Goal: Task Accomplishment & Management: Complete application form

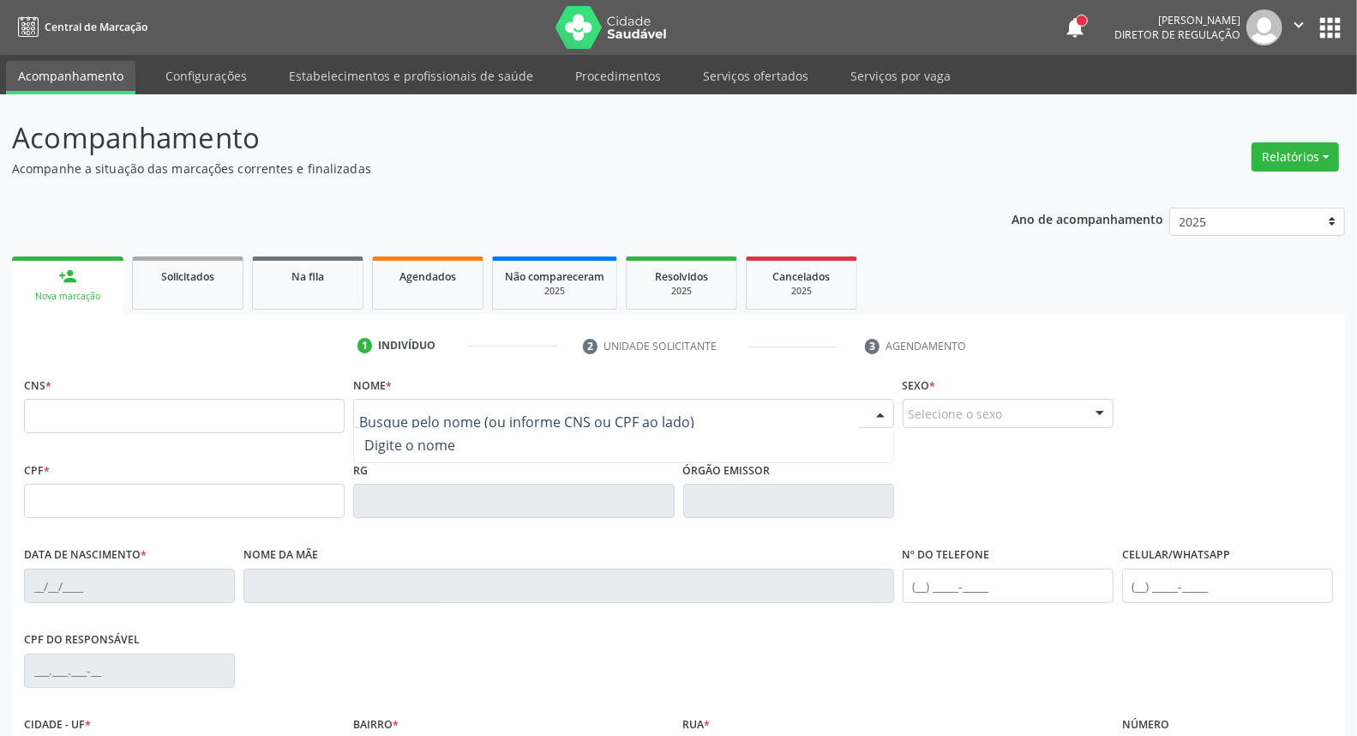
type input "m"
type input "[PERSON_NAME] s"
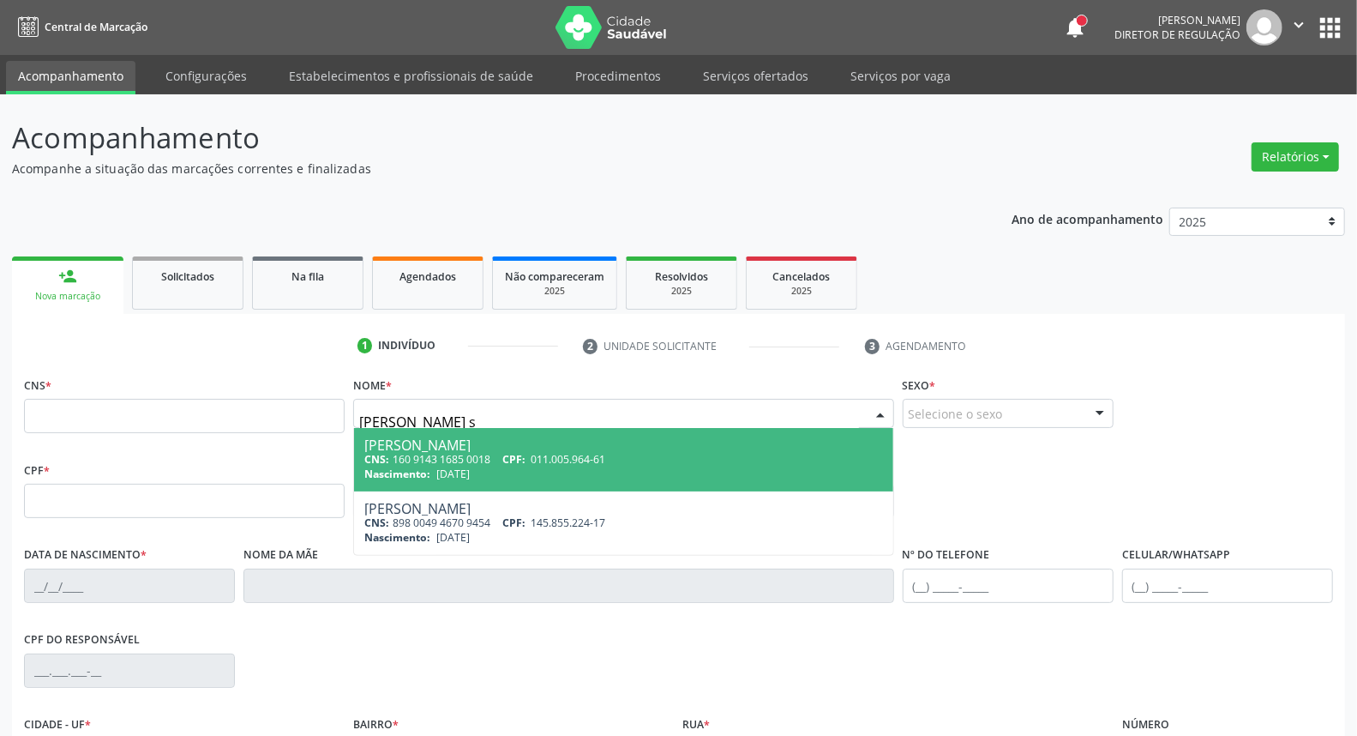
click at [516, 466] on div "CNS: 160 9143 1685 0018 CPF: 011.005.964-61" at bounding box center [623, 459] width 518 height 15
type input "160 9143 1685 0018"
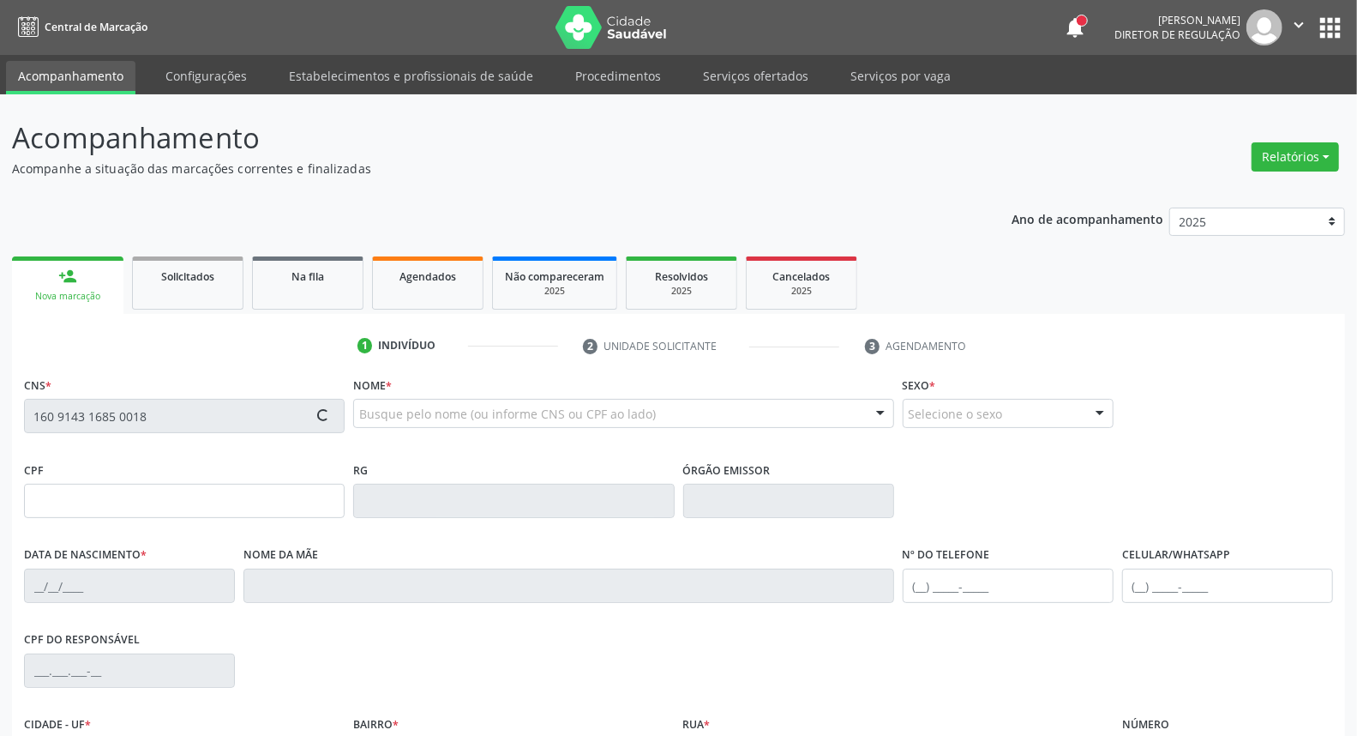
type input "011.005.964-61"
type input "[DATE]"
type input "[PERSON_NAME]"
type input "[PHONE_NUMBER]"
type input "S/N"
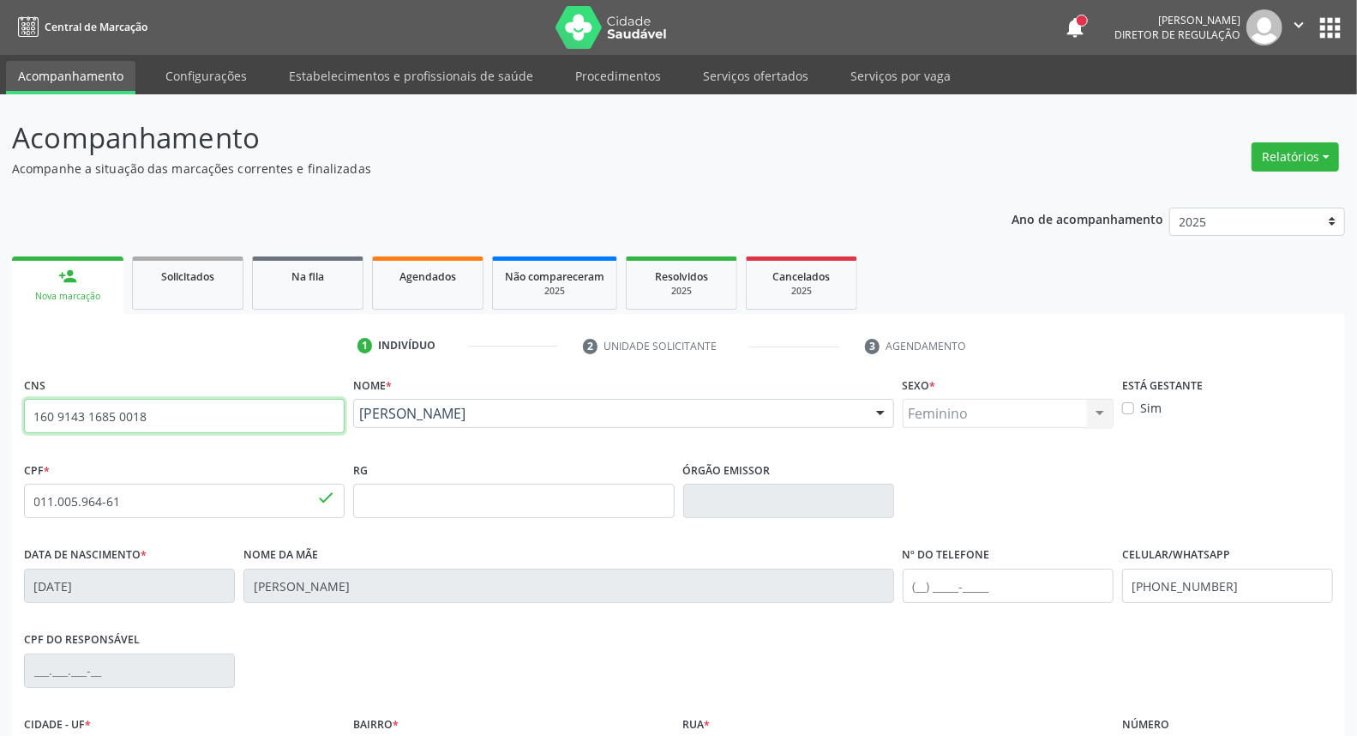
click at [159, 416] on input "160 9143 1685 0018" at bounding box center [184, 416] width 321 height 34
click at [432, 288] on link "Agendados" at bounding box center [427, 282] width 111 height 53
select select "7"
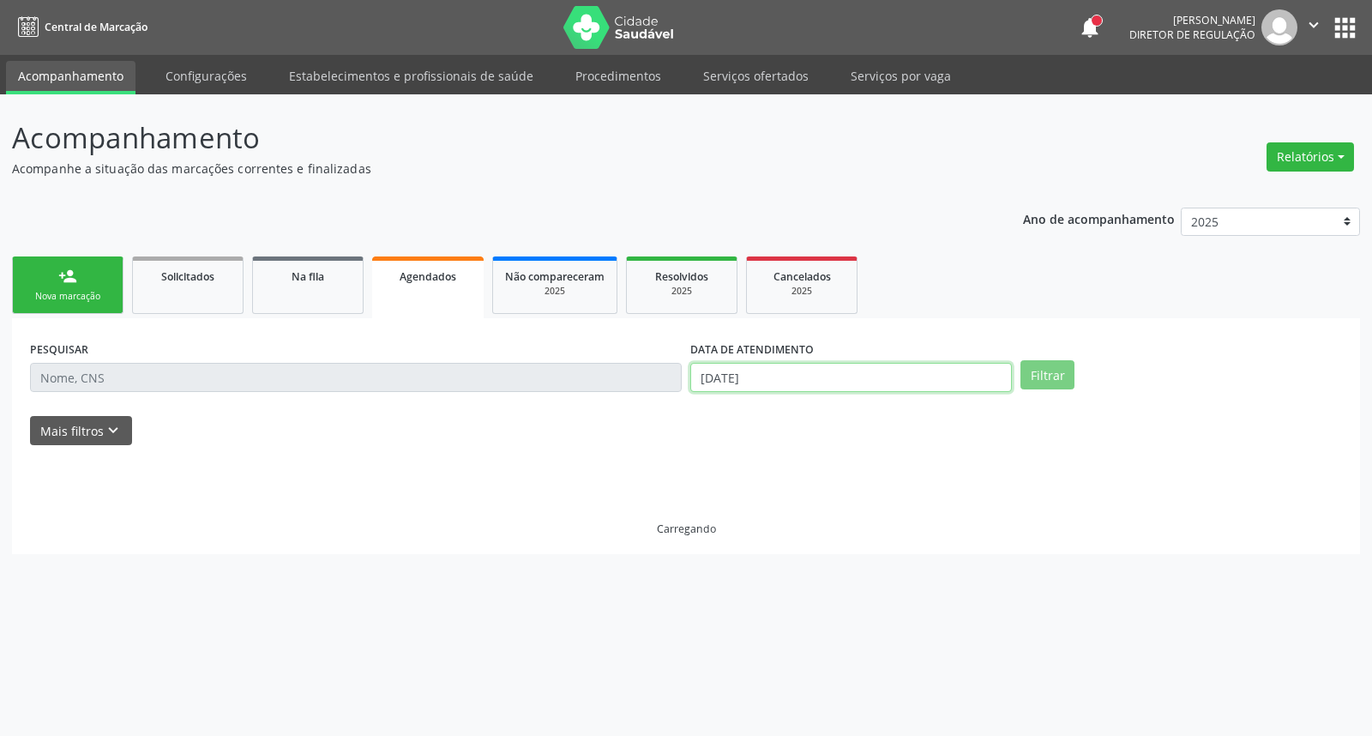
click at [821, 370] on input "[DATE]" at bounding box center [850, 377] width 321 height 29
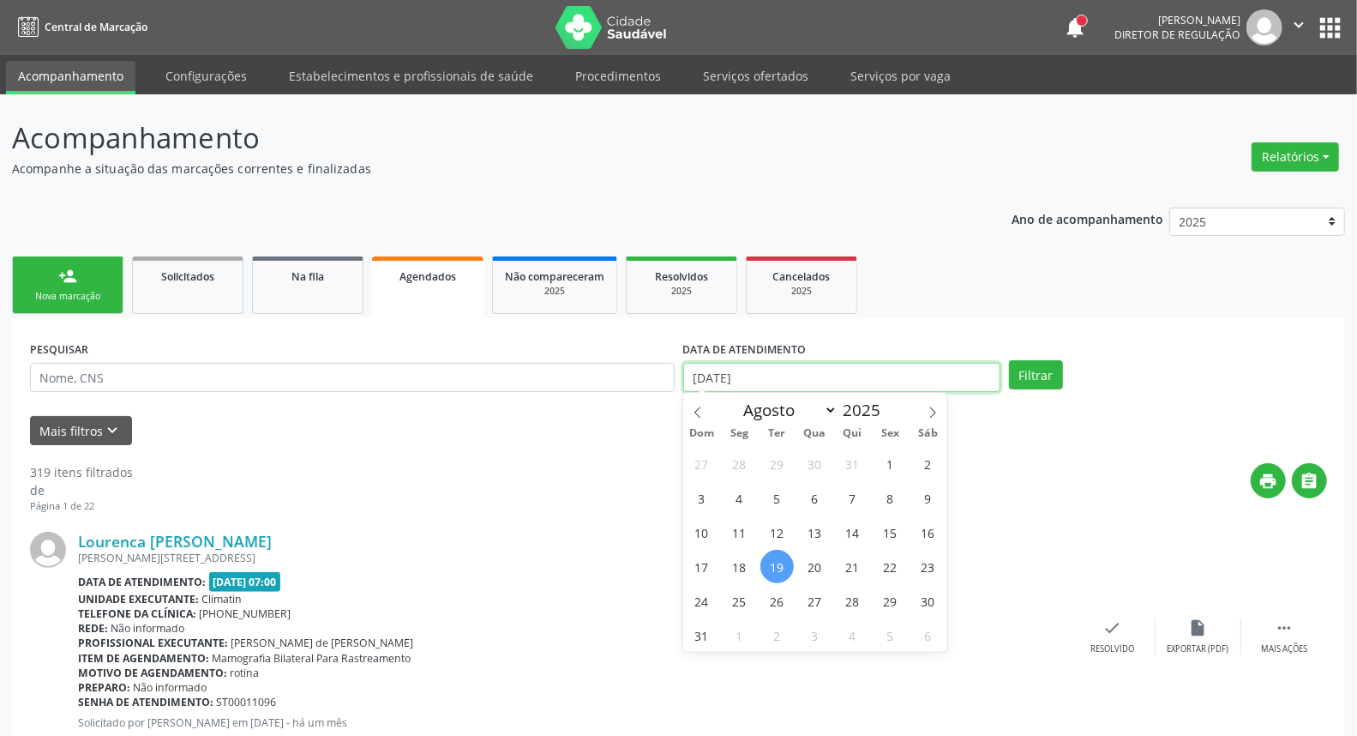
click at [821, 370] on input "[DATE]" at bounding box center [842, 377] width 318 height 29
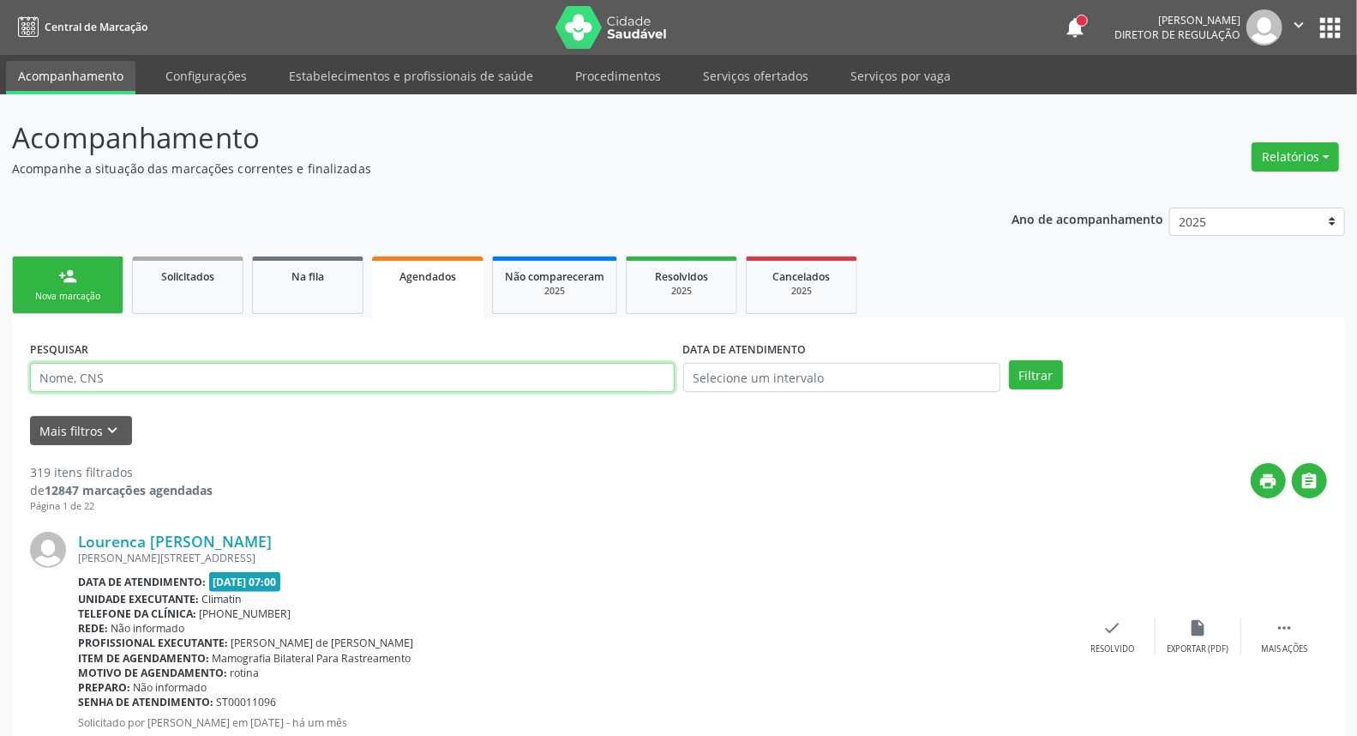
paste input "160 9143 1685 0018"
type input "160 9143 1685 0018"
click at [1009, 360] on button "Filtrar" at bounding box center [1036, 374] width 54 height 29
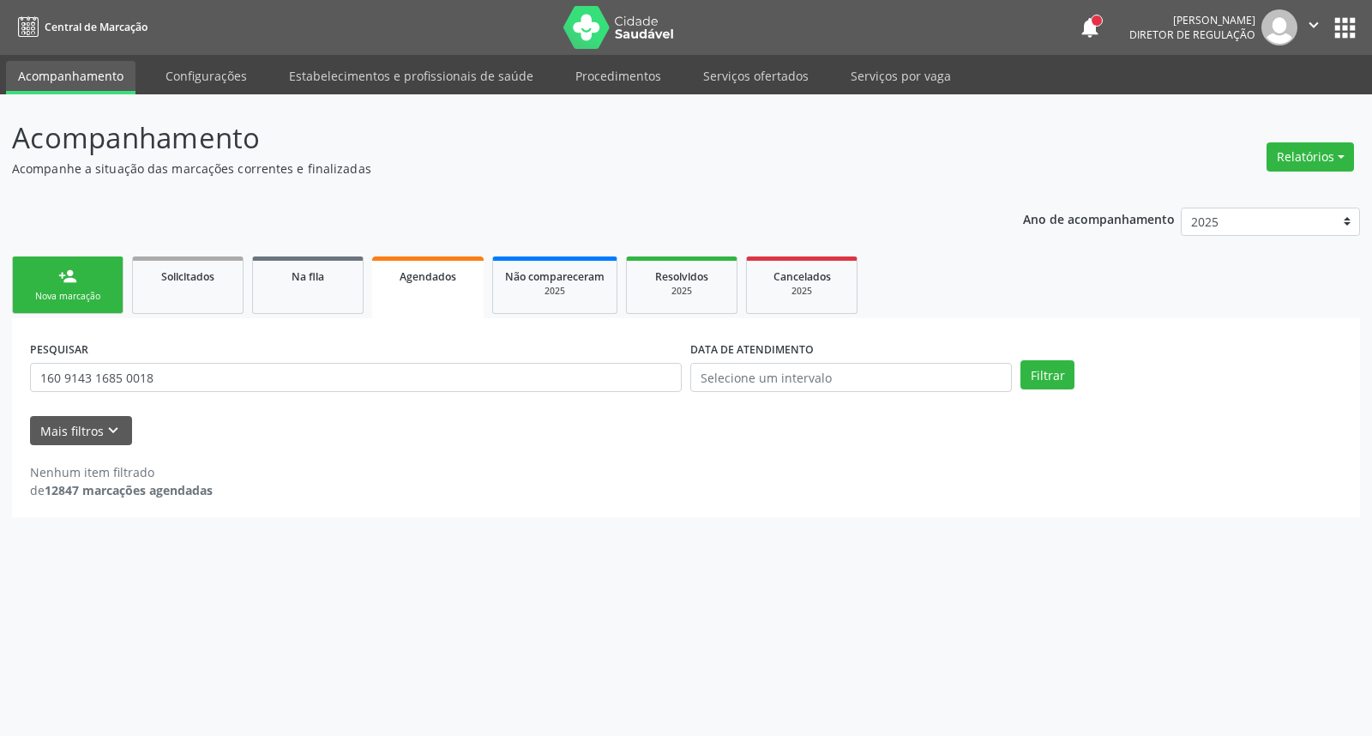
click at [61, 272] on div "person_add" at bounding box center [67, 276] width 19 height 19
click at [64, 271] on div "person_add" at bounding box center [67, 276] width 19 height 19
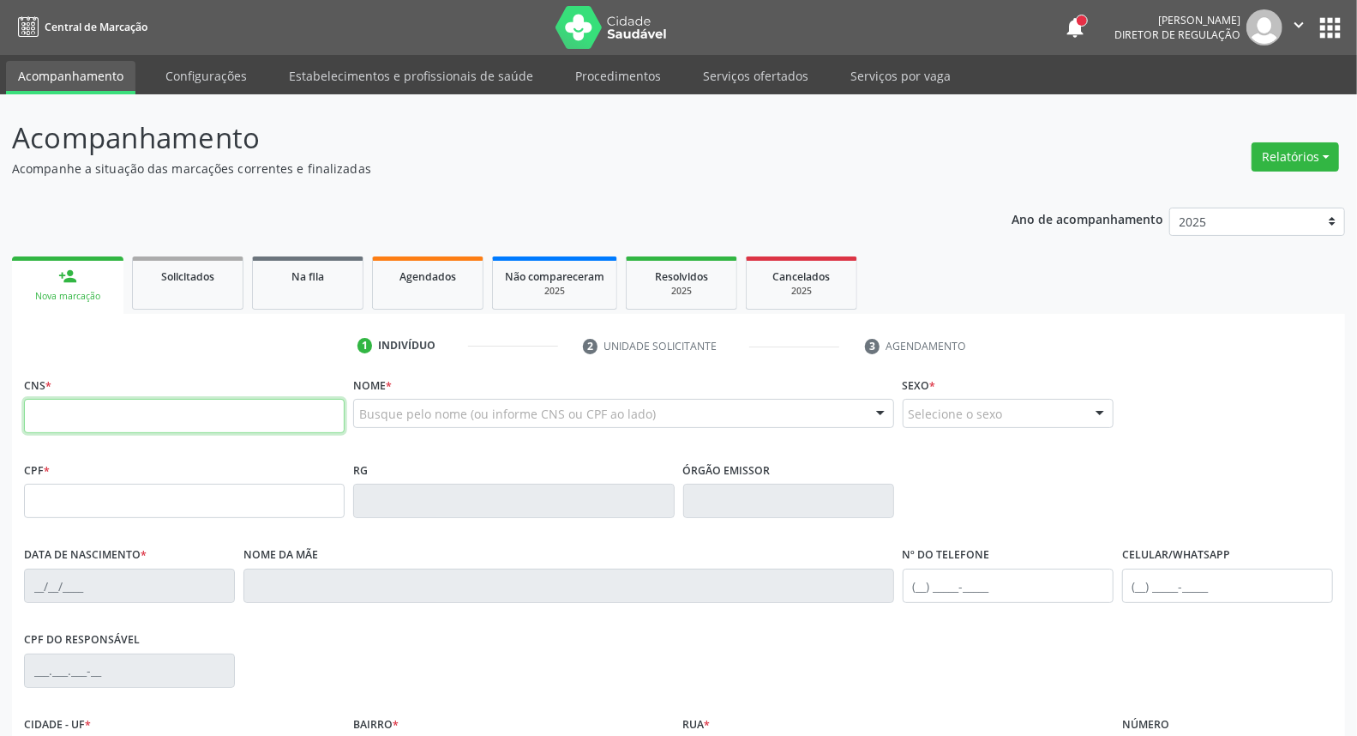
click at [99, 418] on input "text" at bounding box center [184, 416] width 321 height 34
paste input "160 9143 1685 0018"
type input "160 9143 1685 0018"
type input "011.005.964-61"
type input "[DATE]"
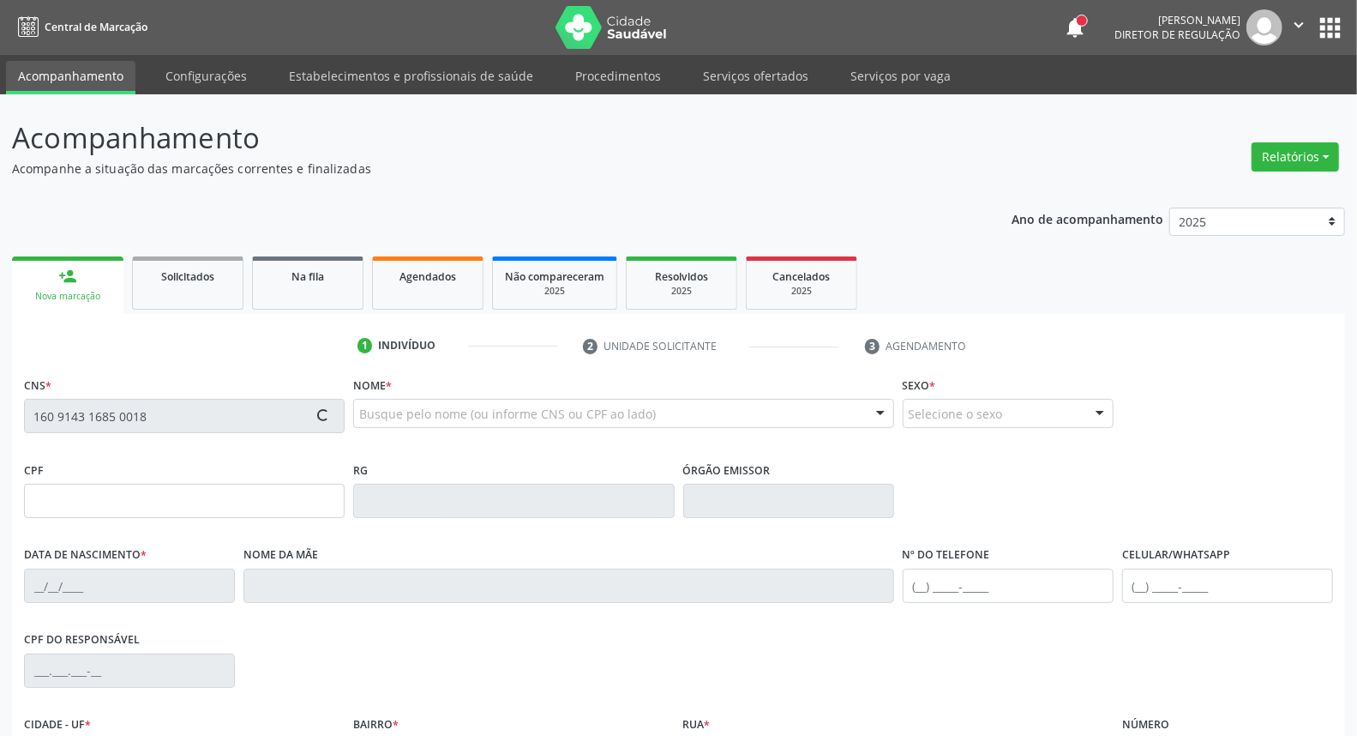
type input "[PERSON_NAME]"
type input "[PHONE_NUMBER]"
type input "S/N"
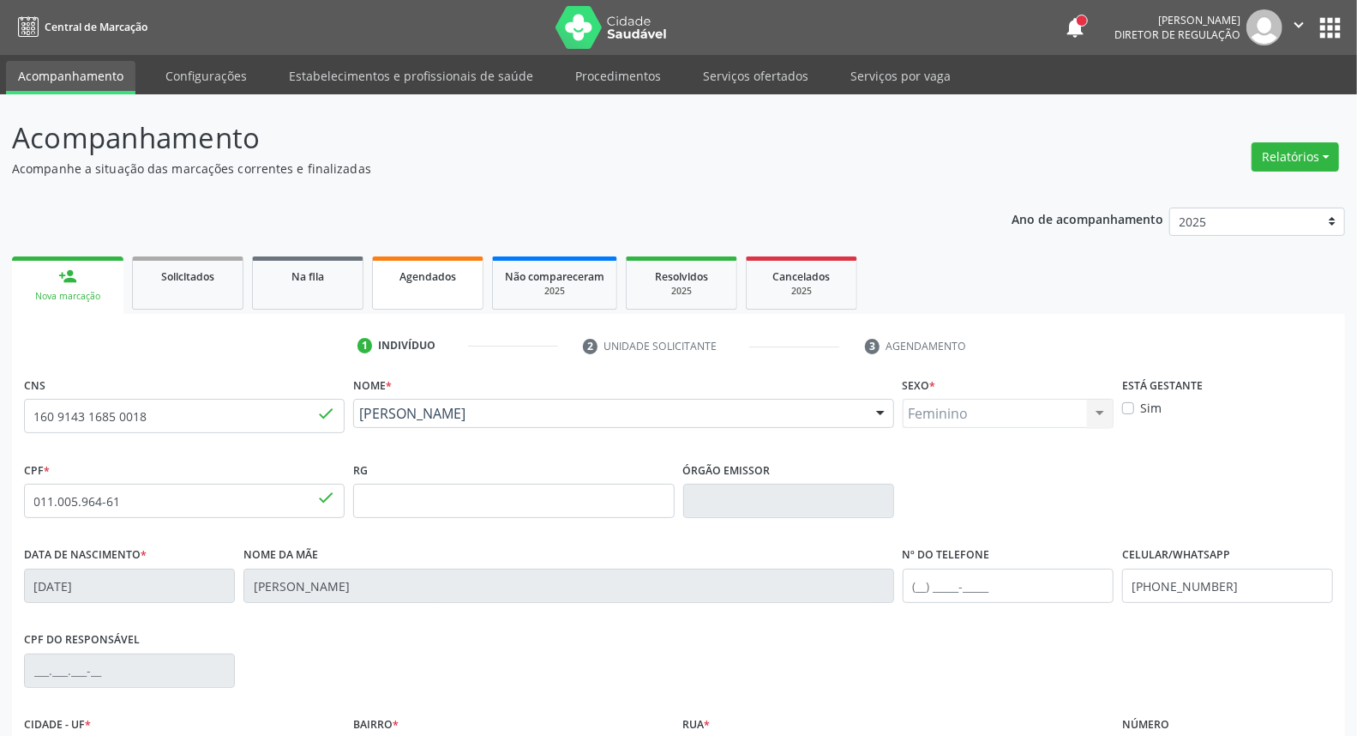
click at [417, 269] on span "Agendados" at bounding box center [428, 276] width 57 height 15
select select "7"
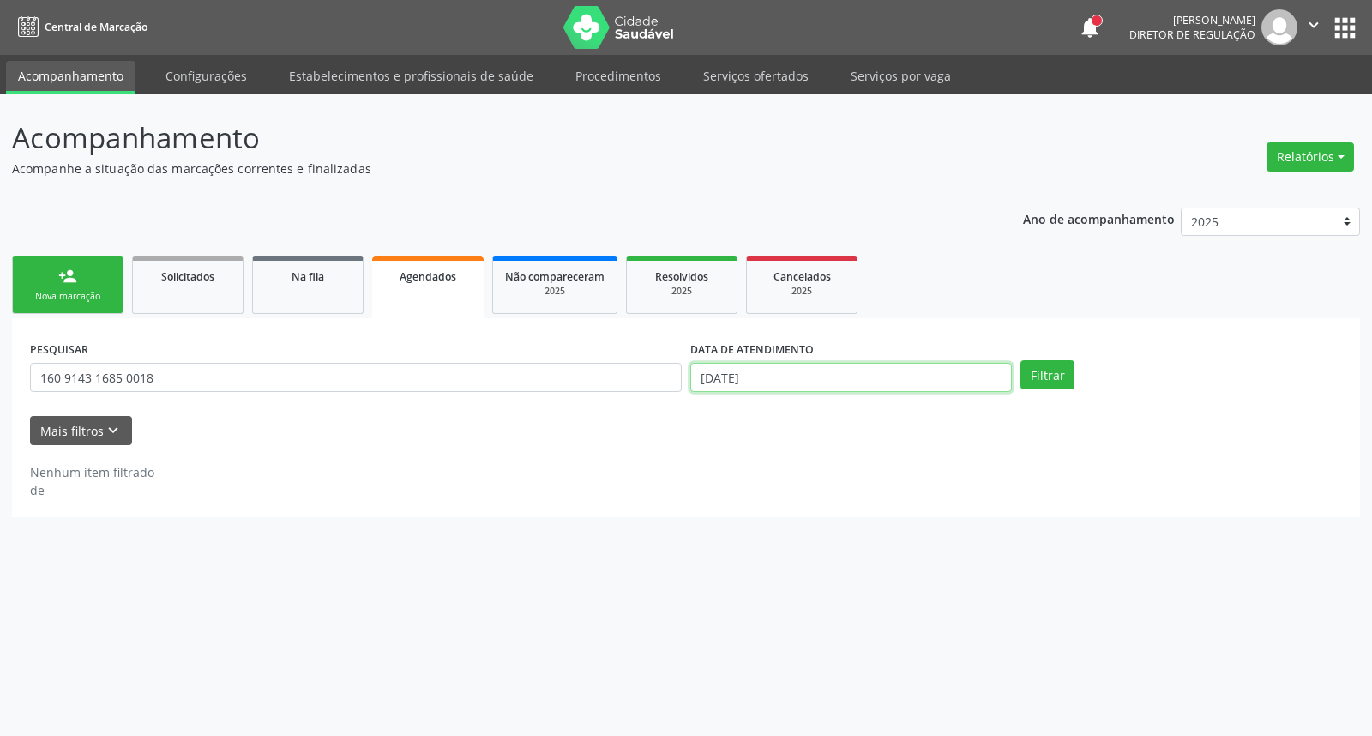
click at [893, 365] on input "[DATE]" at bounding box center [850, 377] width 321 height 29
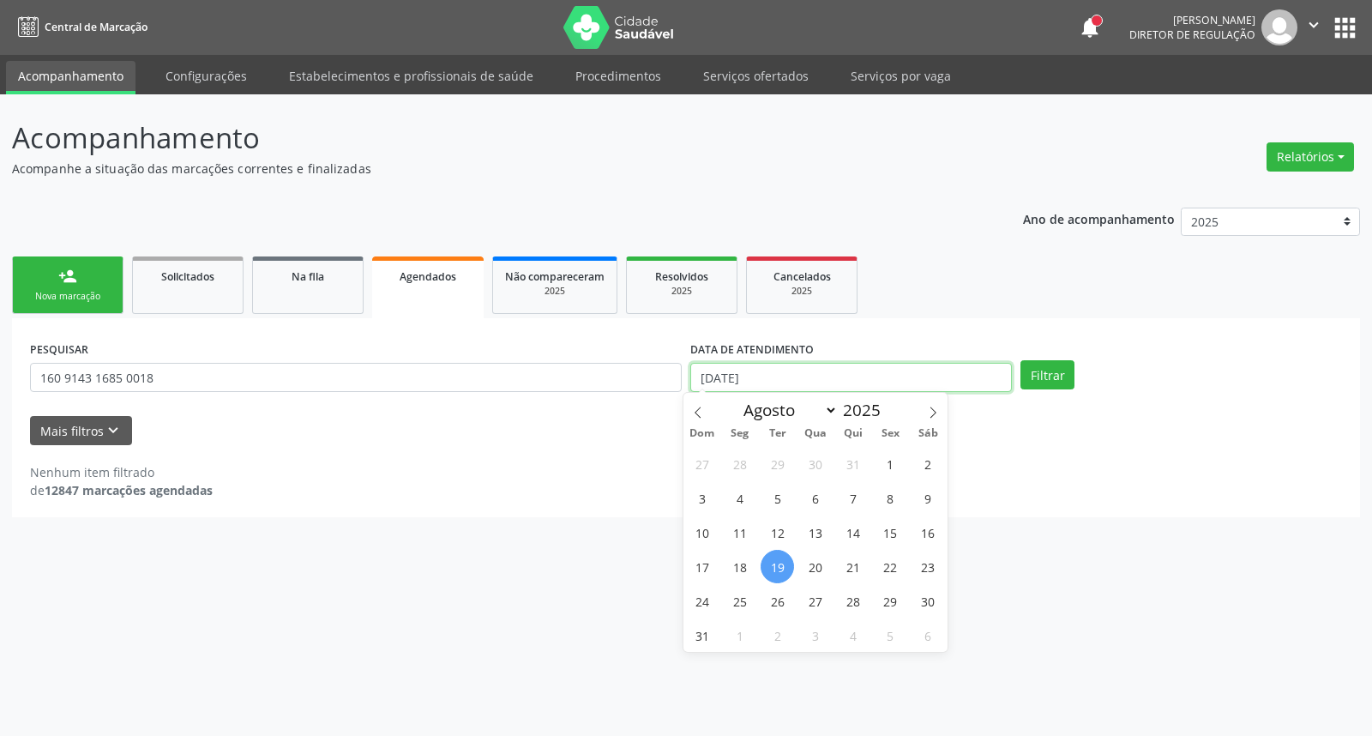
click at [893, 365] on input "[DATE]" at bounding box center [850, 377] width 321 height 29
click at [1052, 374] on button "Filtrar" at bounding box center [1047, 374] width 54 height 29
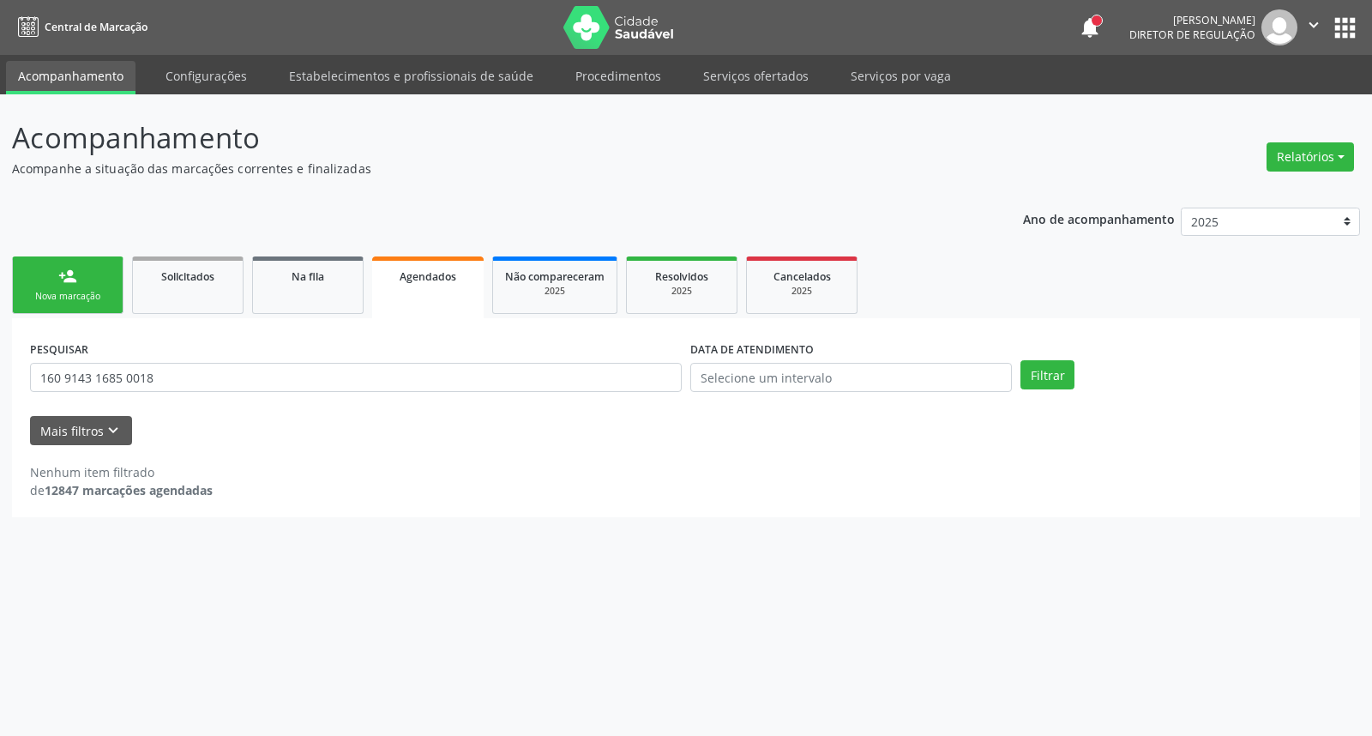
drag, startPoint x: 75, startPoint y: 273, endPoint x: 83, endPoint y: 283, distance: 12.9
click at [75, 274] on div "person_add" at bounding box center [67, 276] width 19 height 19
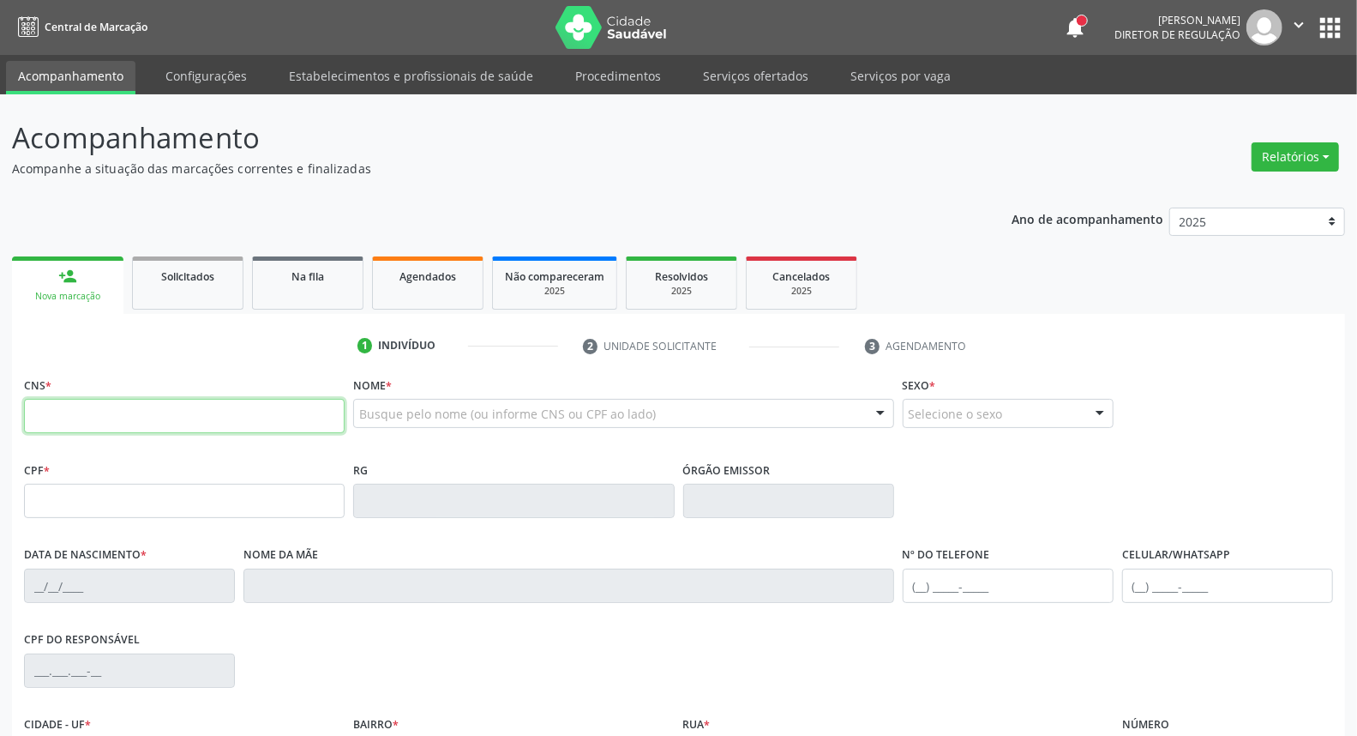
click at [135, 400] on input "text" at bounding box center [184, 416] width 321 height 34
paste input "225 719"
type input "2"
paste input "225 719"
type input "2"
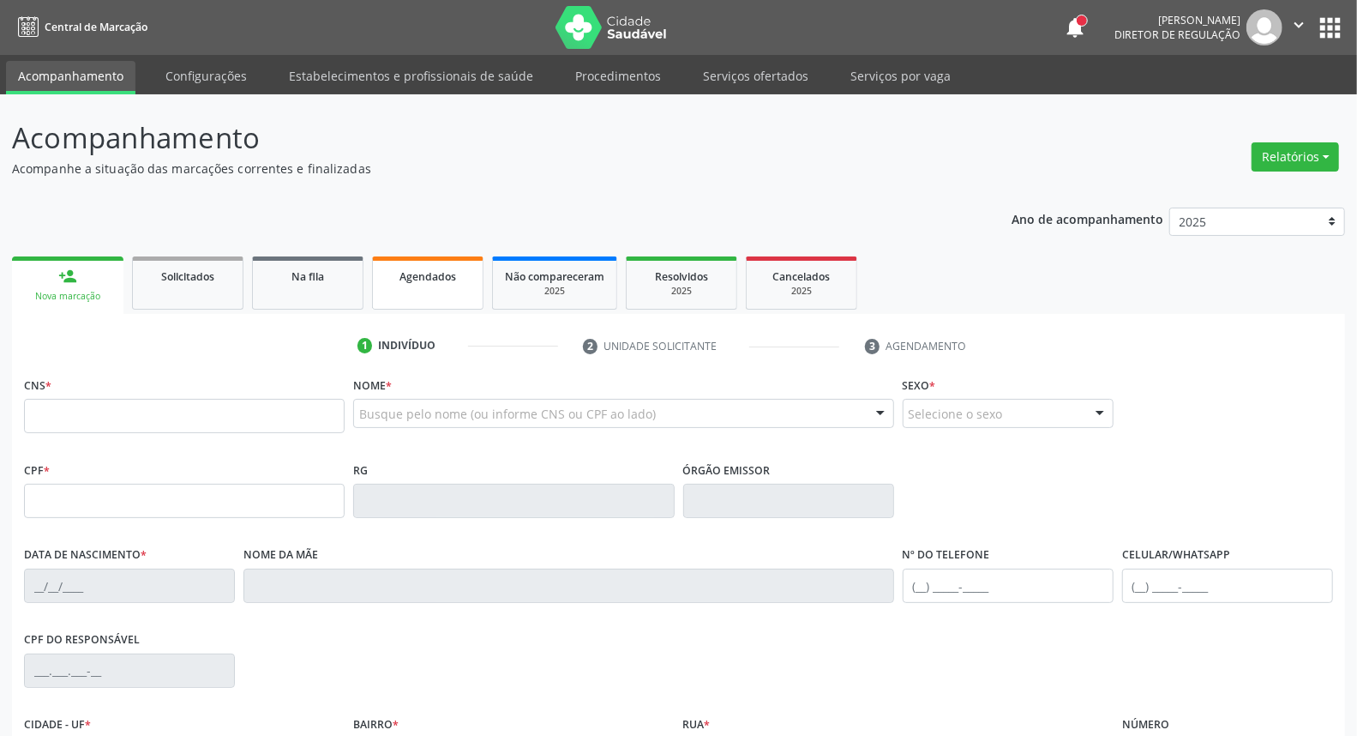
click at [391, 269] on div "Agendados" at bounding box center [428, 276] width 86 height 18
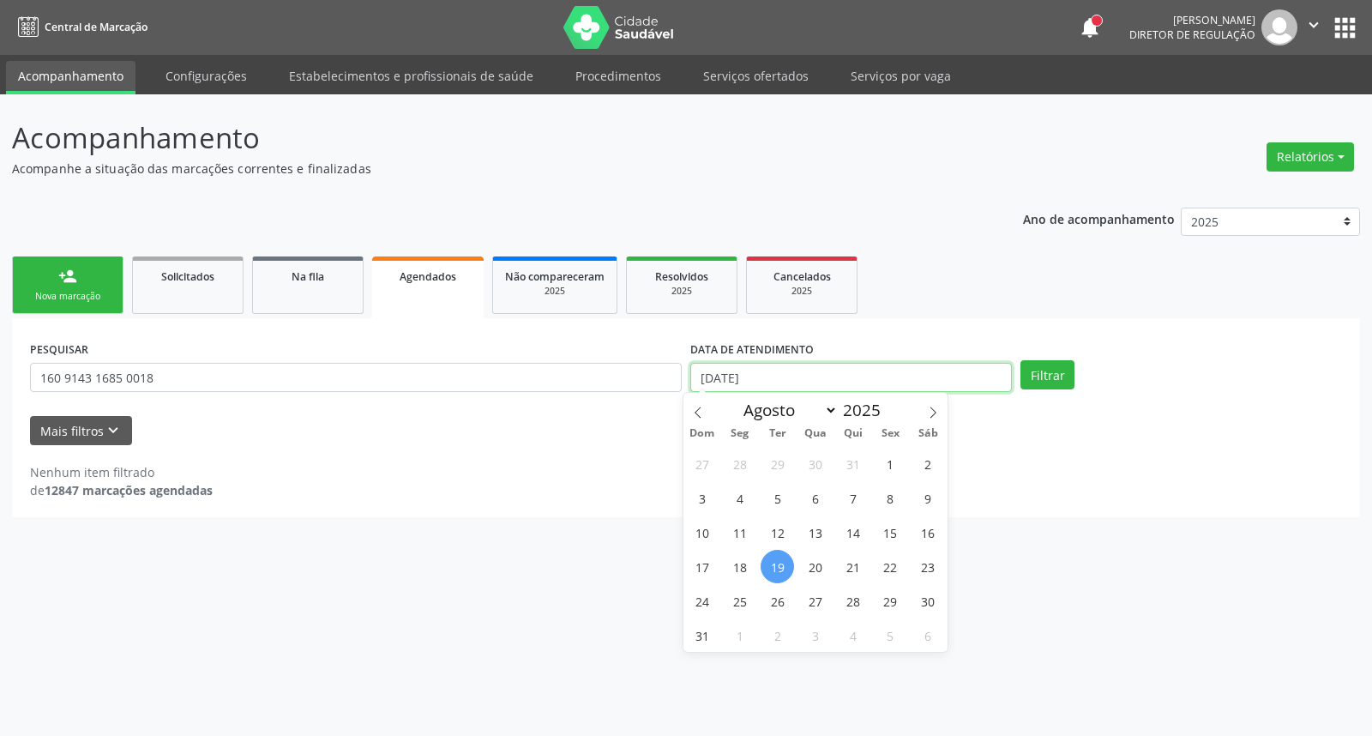
click at [875, 376] on input "[DATE]" at bounding box center [850, 377] width 321 height 29
drag, startPoint x: 875, startPoint y: 376, endPoint x: 850, endPoint y: 352, distance: 34.6
click at [875, 375] on input "[DATE]" at bounding box center [850, 377] width 321 height 29
click at [395, 376] on input "160 9143 1685 0018" at bounding box center [356, 377] width 652 height 29
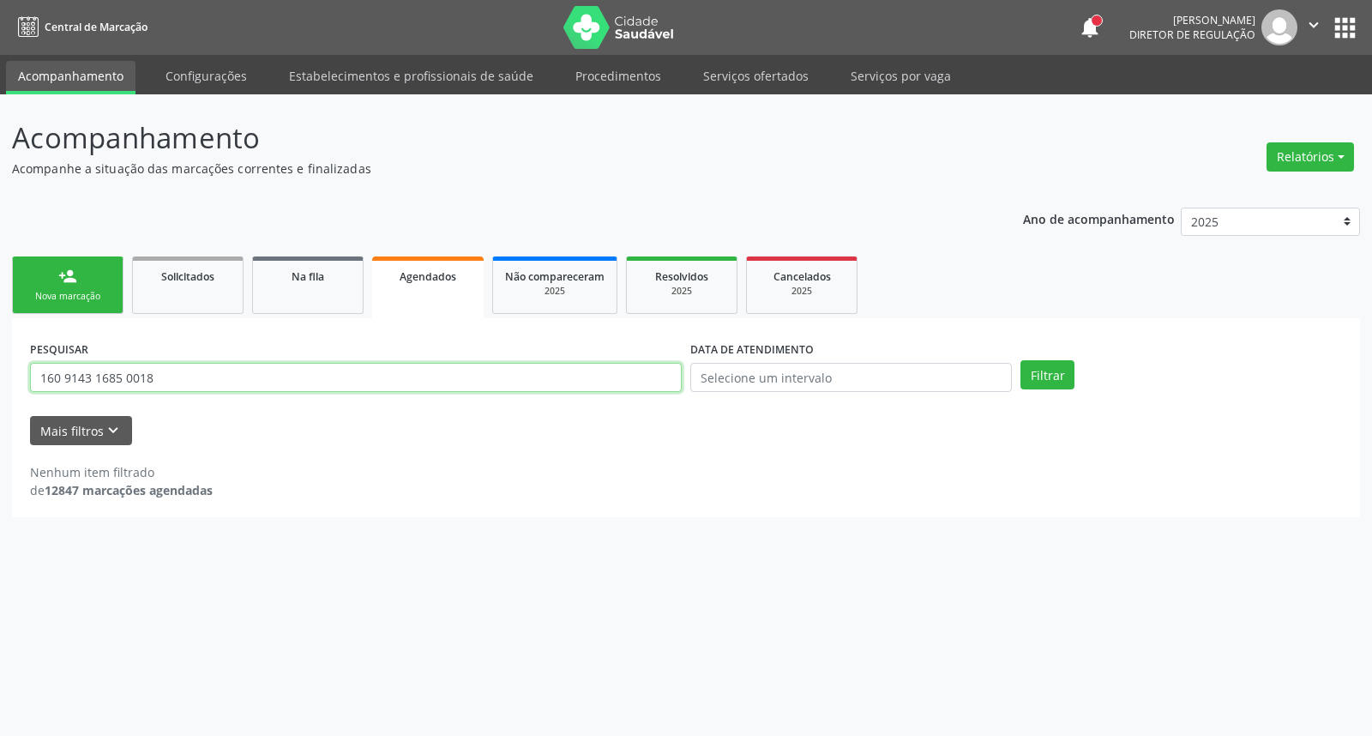
click at [395, 376] on input "160 9143 1685 0018" at bounding box center [356, 377] width 652 height 29
type input "[PERSON_NAME] san"
click at [1020, 360] on button "Filtrar" at bounding box center [1047, 374] width 54 height 29
